Goal: Obtain resource: Download file/media

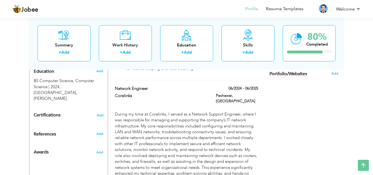
scroll to position [179, 0]
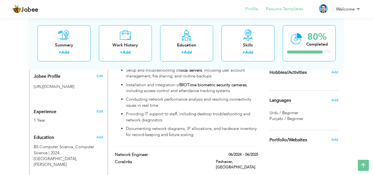
click at [293, 13] on li "Resume Templates" at bounding box center [280, 9] width 45 height 15
click at [280, 10] on link "Resume Templates" at bounding box center [285, 9] width 38 height 6
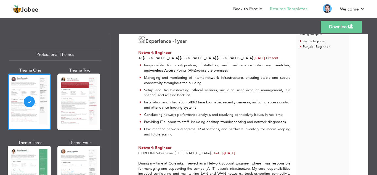
scroll to position [125, 0]
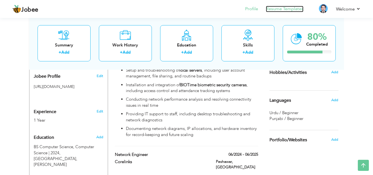
click at [289, 12] on link "Resume Templates" at bounding box center [285, 9] width 38 height 6
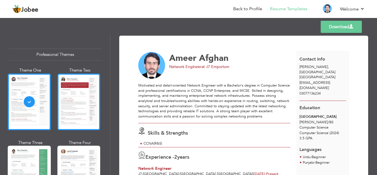
click at [77, 96] on div at bounding box center [78, 101] width 43 height 57
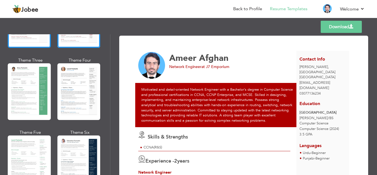
scroll to position [83, 0]
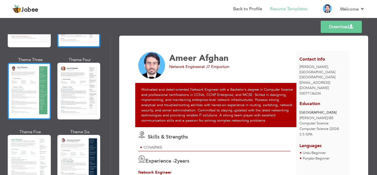
click at [38, 102] on div at bounding box center [29, 91] width 43 height 57
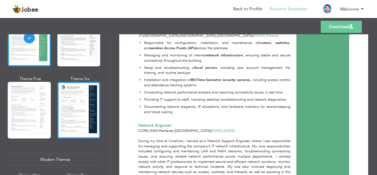
scroll to position [138, 0]
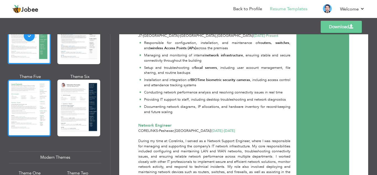
click at [27, 107] on div at bounding box center [29, 108] width 43 height 57
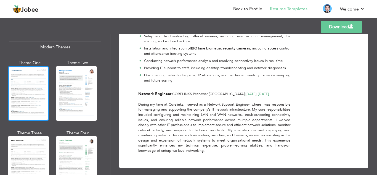
scroll to position [248, 0]
click at [28, 99] on div at bounding box center [28, 93] width 41 height 55
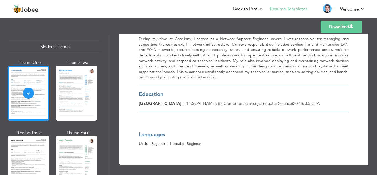
scroll to position [228, 0]
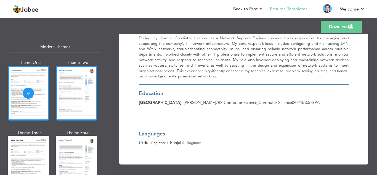
click at [79, 89] on div at bounding box center [76, 93] width 41 height 55
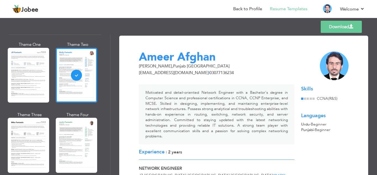
scroll to position [276, 0]
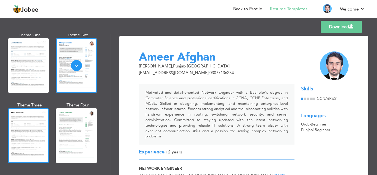
click at [27, 118] on div at bounding box center [28, 135] width 41 height 55
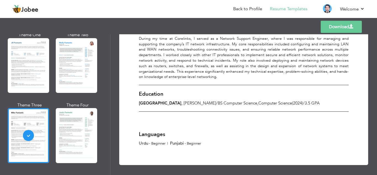
scroll to position [228, 0]
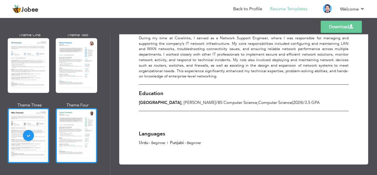
click at [88, 117] on div at bounding box center [76, 135] width 41 height 55
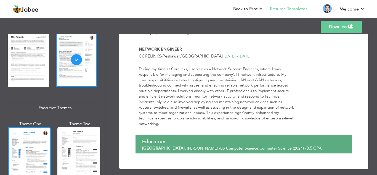
scroll to position [386, 0]
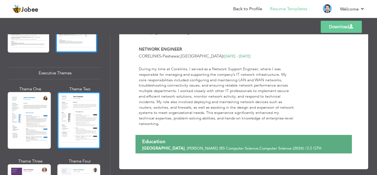
click at [84, 117] on div at bounding box center [78, 120] width 43 height 57
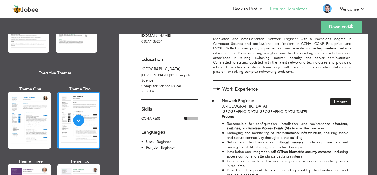
scroll to position [55, 0]
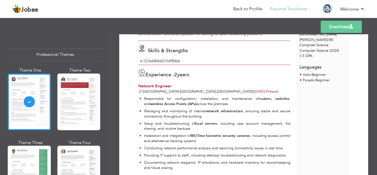
scroll to position [83, 0]
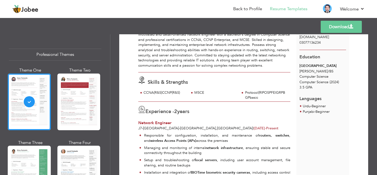
scroll to position [55, 0]
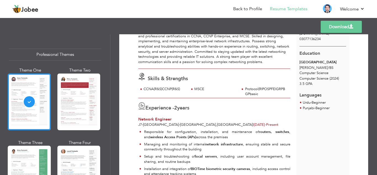
scroll to position [55, 0]
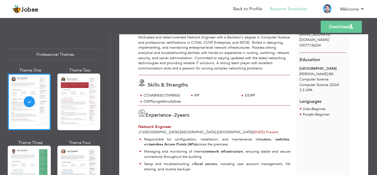
scroll to position [55, 0]
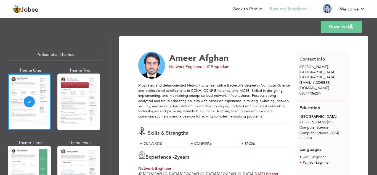
scroll to position [28, 0]
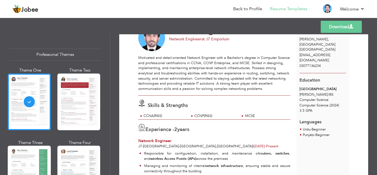
click at [226, 96] on div "Skills & Strengths CCNA(R&S) CCNP(R&S) MCSE" at bounding box center [214, 108] width 158 height 24
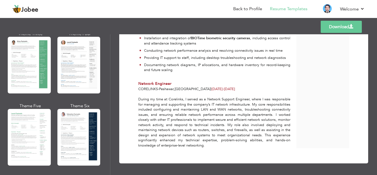
scroll to position [110, 0]
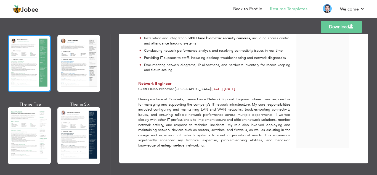
click at [33, 68] on div at bounding box center [29, 63] width 43 height 57
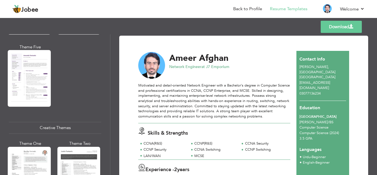
scroll to position [552, 0]
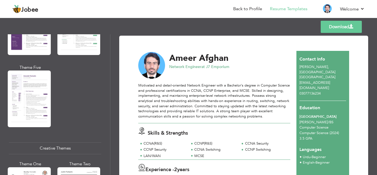
click at [54, 142] on div "Creative Themes" at bounding box center [55, 148] width 92 height 12
drag, startPoint x: 71, startPoint y: 138, endPoint x: 67, endPoint y: 139, distance: 3.6
click at [67, 142] on div "Creative Themes" at bounding box center [55, 148] width 92 height 12
click at [82, 142] on div "Creative Themes" at bounding box center [55, 148] width 92 height 12
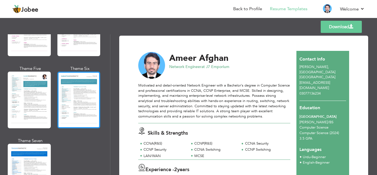
scroll to position [801, 0]
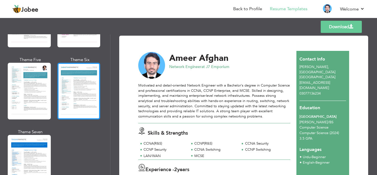
click at [80, 98] on div at bounding box center [78, 91] width 43 height 57
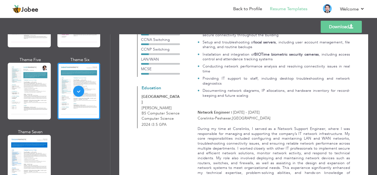
scroll to position [166, 0]
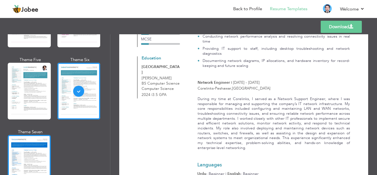
click at [11, 137] on div at bounding box center [29, 163] width 43 height 57
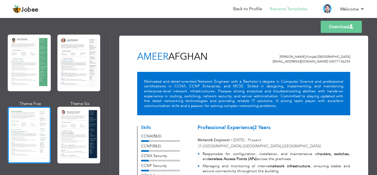
scroll to position [138, 0]
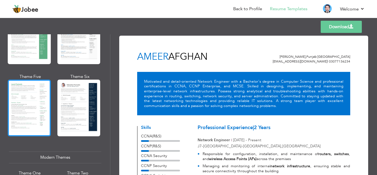
click at [29, 112] on div at bounding box center [29, 108] width 43 height 57
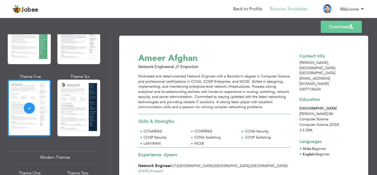
click at [181, 61] on div "Ameer Afghan" at bounding box center [217, 58] width 165 height 12
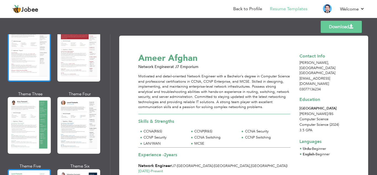
scroll to position [83, 0]
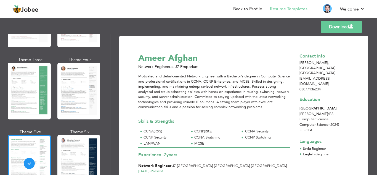
click at [353, 27] on span at bounding box center [351, 26] width 4 height 4
click at [326, 29] on link "Download" at bounding box center [341, 27] width 41 height 12
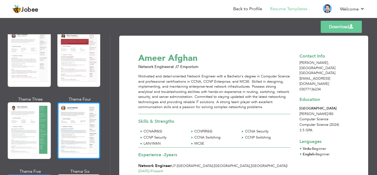
scroll to position [0, 0]
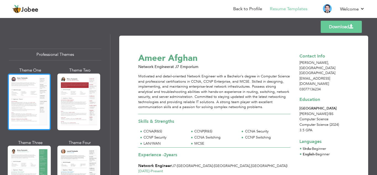
click at [34, 80] on div at bounding box center [29, 101] width 43 height 57
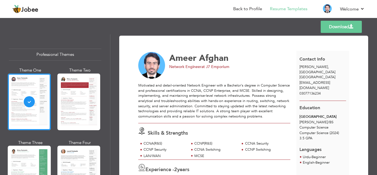
click at [342, 29] on link "Download" at bounding box center [341, 27] width 41 height 12
